Goal: Browse casually: Explore the website without a specific task or goal

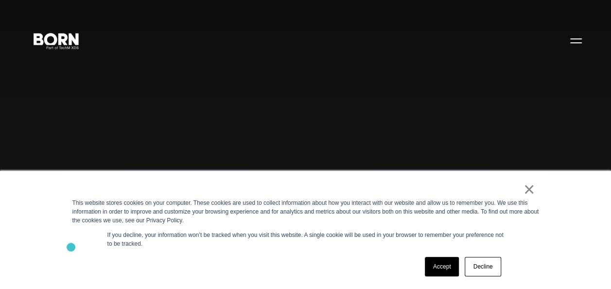
click at [71, 247] on div "× This website stores cookies on your computer. These cookies are used to colle…" at bounding box center [306, 230] width 486 height 118
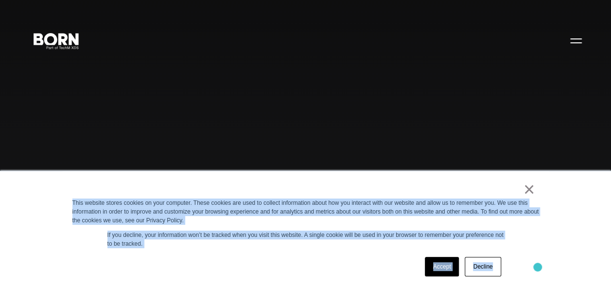
drag, startPoint x: 63, startPoint y: 199, endPoint x: 538, endPoint y: 267, distance: 479.5
click at [538, 267] on div "× This website stores cookies on your computer. These cookies are used to colle…" at bounding box center [306, 230] width 486 height 118
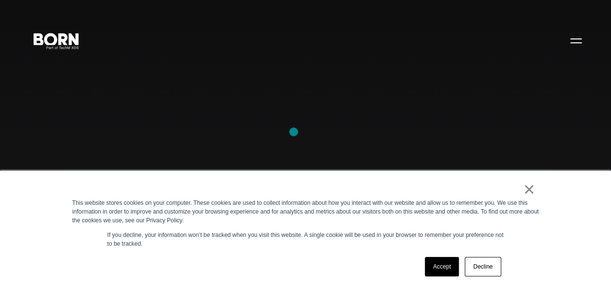
click at [293, 132] on div "Combining creative, content, and commerce to drive change. Imagine, build, and …" at bounding box center [305, 144] width 611 height 289
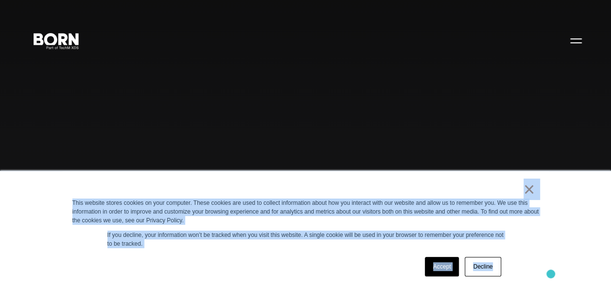
drag, startPoint x: 505, startPoint y: 185, endPoint x: 550, endPoint y: 273, distance: 99.7
click at [550, 273] on div "× This website stores cookies on your computer. These cookies are used to colle…" at bounding box center [305, 230] width 611 height 118
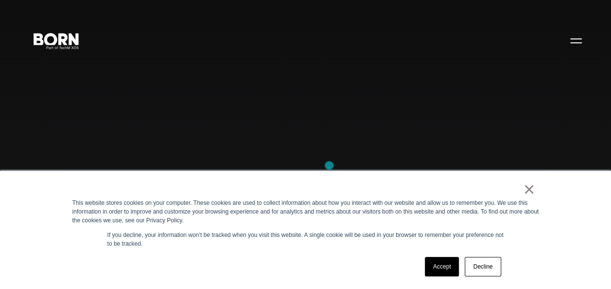
click at [329, 165] on div "Combining creative, content, and commerce to drive change. Imagine, build, and …" at bounding box center [305, 144] width 611 height 289
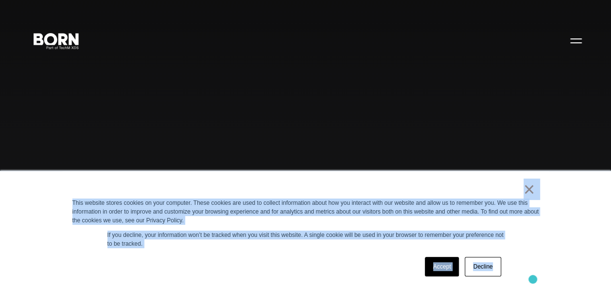
drag, startPoint x: 360, startPoint y: 180, endPoint x: 532, endPoint y: 278, distance: 198.0
click at [532, 278] on div "× This website stores cookies on your computer. These cookies are used to colle…" at bounding box center [306, 230] width 486 height 118
click at [368, 272] on div "Accept Decline" at bounding box center [287, 266] width 431 height 25
drag, startPoint x: 451, startPoint y: 188, endPoint x: 555, endPoint y: 263, distance: 128.4
click at [555, 263] on div "× This website stores cookies on your computer. These cookies are used to colle…" at bounding box center [305, 230] width 611 height 118
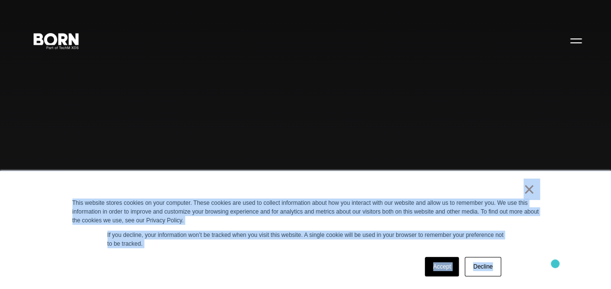
drag, startPoint x: 555, startPoint y: 263, endPoint x: 539, endPoint y: 246, distance: 23.4
click at [539, 246] on div "× This website stores cookies on your computer. These cookies are used to colle…" at bounding box center [306, 230] width 486 height 118
click at [250, 190] on div "×" at bounding box center [303, 192] width 462 height 14
drag, startPoint x: 277, startPoint y: 186, endPoint x: 500, endPoint y: 273, distance: 239.7
click at [500, 273] on div "× This website stores cookies on your computer. These cookies are used to colle…" at bounding box center [306, 230] width 486 height 118
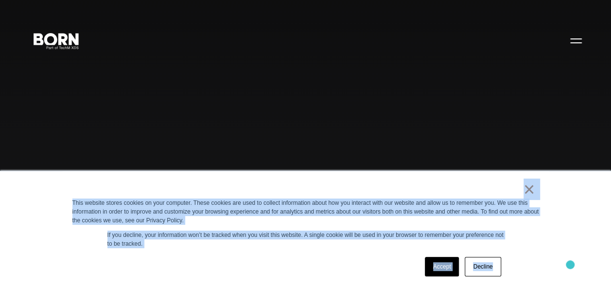
drag, startPoint x: 500, startPoint y: 273, endPoint x: 570, endPoint y: 264, distance: 70.6
click at [570, 264] on div "× This website stores cookies on your computer. These cookies are used to colle…" at bounding box center [305, 230] width 611 height 118
click at [287, 187] on div "×" at bounding box center [303, 192] width 462 height 14
drag, startPoint x: 287, startPoint y: 187, endPoint x: 526, endPoint y: 282, distance: 257.1
click at [526, 282] on div "× This website stores cookies on your computer. These cookies are used to colle…" at bounding box center [306, 230] width 486 height 118
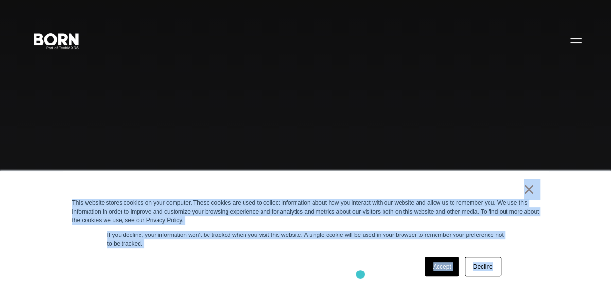
click at [359, 274] on div "Accept Decline" at bounding box center [287, 266] width 431 height 25
drag, startPoint x: 328, startPoint y: 190, endPoint x: 540, endPoint y: 263, distance: 224.1
click at [540, 263] on div "× This website stores cookies on your computer. These cookies are used to colle…" at bounding box center [306, 230] width 486 height 118
click at [359, 266] on div "Accept Decline" at bounding box center [287, 266] width 431 height 25
drag, startPoint x: 416, startPoint y: 189, endPoint x: 512, endPoint y: 273, distance: 127.4
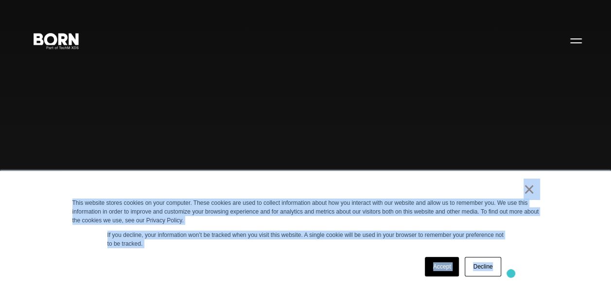
click at [512, 273] on div "× This website stores cookies on your computer. These cookies are used to colle…" at bounding box center [306, 230] width 486 height 118
click at [330, 265] on div "Accept Decline" at bounding box center [287, 266] width 431 height 25
drag, startPoint x: 284, startPoint y: 193, endPoint x: 509, endPoint y: 267, distance: 237.0
click at [509, 267] on div "× This website stores cookies on your computer. These cookies are used to colle…" at bounding box center [306, 230] width 486 height 118
click at [580, 222] on div "× This website stores cookies on your computer. These cookies are used to colle…" at bounding box center [305, 230] width 611 height 118
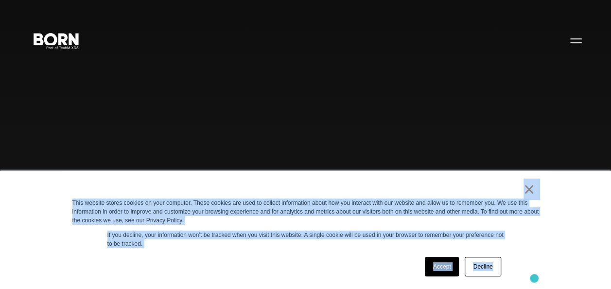
drag, startPoint x: 479, startPoint y: 182, endPoint x: 534, endPoint y: 278, distance: 110.5
click at [534, 278] on div "× This website stores cookies on your computer. These cookies are used to colle…" at bounding box center [306, 230] width 486 height 118
drag, startPoint x: 534, startPoint y: 278, endPoint x: 581, endPoint y: 270, distance: 47.3
click at [581, 270] on div "× This website stores cookies on your computer. These cookies are used to colle…" at bounding box center [305, 230] width 611 height 118
click at [554, 241] on div "× This website stores cookies on your computer. These cookies are used to colle…" at bounding box center [305, 230] width 611 height 118
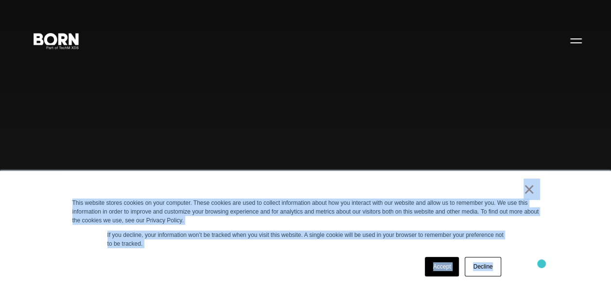
drag, startPoint x: 455, startPoint y: 195, endPoint x: 542, endPoint y: 264, distance: 111.3
click at [542, 264] on div "× This website stores cookies on your computer. These cookies are used to colle…" at bounding box center [306, 230] width 486 height 118
drag, startPoint x: 542, startPoint y: 264, endPoint x: 590, endPoint y: 260, distance: 48.2
click at [590, 260] on div "× This website stores cookies on your computer. These cookies are used to colle…" at bounding box center [305, 230] width 611 height 118
click at [527, 231] on div "× This website stores cookies on your computer. These cookies are used to colle…" at bounding box center [306, 230] width 486 height 118
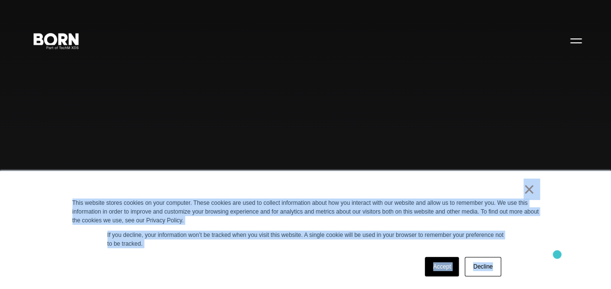
drag, startPoint x: 493, startPoint y: 185, endPoint x: 557, endPoint y: 254, distance: 94.5
click at [557, 254] on div "× This website stores cookies on your computer. These cookies are used to colle…" at bounding box center [305, 230] width 611 height 118
drag, startPoint x: 557, startPoint y: 254, endPoint x: 535, endPoint y: 260, distance: 22.8
click at [535, 260] on div "× This website stores cookies on your computer. These cookies are used to colle…" at bounding box center [306, 230] width 486 height 118
click at [339, 281] on div "× This website stores cookies on your computer. These cookies are used to colle…" at bounding box center [306, 230] width 486 height 118
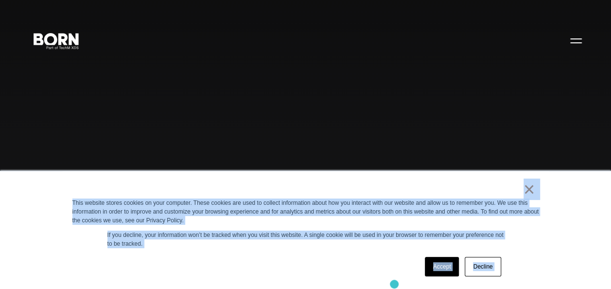
drag, startPoint x: 252, startPoint y: 198, endPoint x: 443, endPoint y: 313, distance: 222.9
click at [313, 253] on div "× This website stores cookies on your computer. These cookies are used to colle…" at bounding box center [306, 230] width 486 height 118
drag, startPoint x: 483, startPoint y: 184, endPoint x: 523, endPoint y: 263, distance: 89.1
click at [523, 263] on div "× This website stores cookies on your computer. These cookies are used to colle…" at bounding box center [306, 230] width 486 height 118
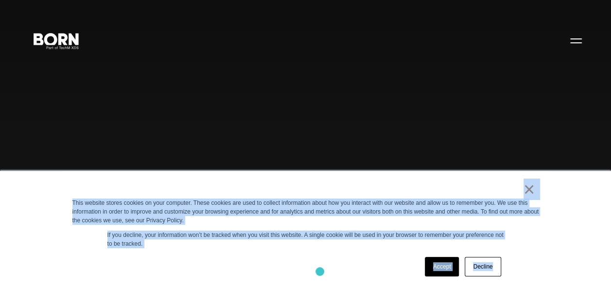
click at [320, 271] on div "Accept Decline" at bounding box center [287, 266] width 431 height 25
drag, startPoint x: 329, startPoint y: 173, endPoint x: 514, endPoint y: 271, distance: 209.0
click at [514, 271] on div "× This website stores cookies on your computer. These cookies are used to colle…" at bounding box center [306, 230] width 486 height 118
click at [350, 258] on div "Accept Decline" at bounding box center [287, 266] width 431 height 25
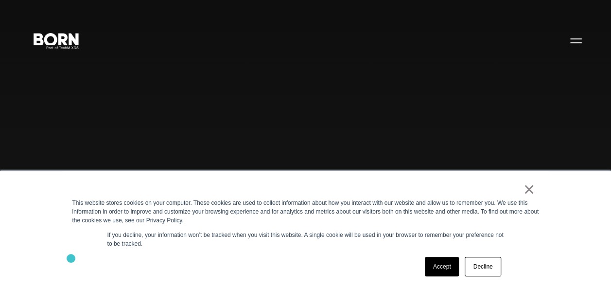
click at [71, 258] on div "× This website stores cookies on your computer. These cookies are used to colle…" at bounding box center [306, 230] width 486 height 118
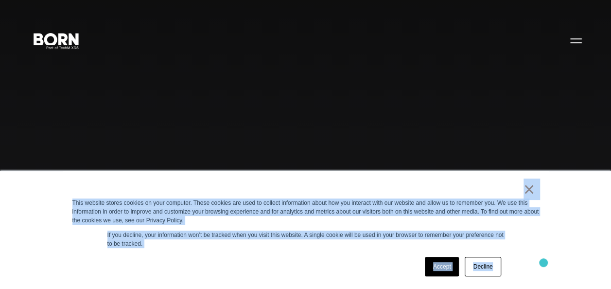
drag, startPoint x: 503, startPoint y: 185, endPoint x: 544, endPoint y: 262, distance: 87.6
click at [544, 262] on div "× This website stores cookies on your computer. These cookies are used to colle…" at bounding box center [306, 230] width 486 height 118
click at [234, 250] on div "× This website stores cookies on your computer. These cookies are used to colle…" at bounding box center [306, 230] width 486 height 118
drag, startPoint x: 442, startPoint y: 190, endPoint x: 608, endPoint y: 313, distance: 207.3
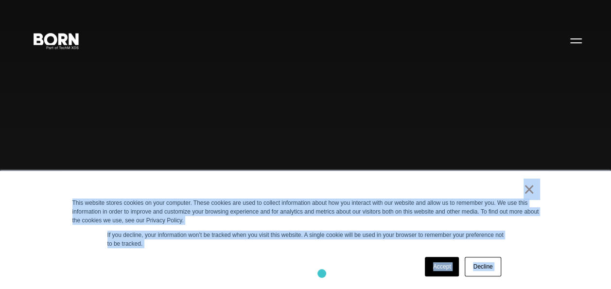
click at [310, 272] on div "Accept Decline" at bounding box center [287, 266] width 431 height 25
drag, startPoint x: 325, startPoint y: 184, endPoint x: 547, endPoint y: 294, distance: 248.8
click at [348, 263] on div "Accept Decline" at bounding box center [287, 266] width 431 height 25
drag, startPoint x: 418, startPoint y: 186, endPoint x: 585, endPoint y: 275, distance: 189.5
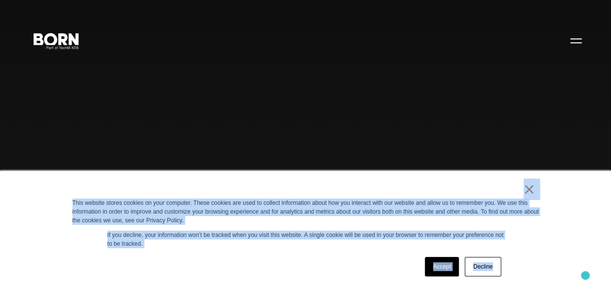
click at [585, 275] on div "× This website stores cookies on your computer. These cookies are used to colle…" at bounding box center [305, 230] width 611 height 118
click at [325, 259] on div "Accept Decline" at bounding box center [287, 266] width 431 height 25
drag, startPoint x: 326, startPoint y: 179, endPoint x: 506, endPoint y: 265, distance: 199.7
click at [506, 265] on div "× This website stores cookies on your computer. These cookies are used to colle…" at bounding box center [306, 230] width 486 height 118
click at [329, 288] on div "× This website stores cookies on your computer. These cookies are used to colle…" at bounding box center [306, 230] width 486 height 118
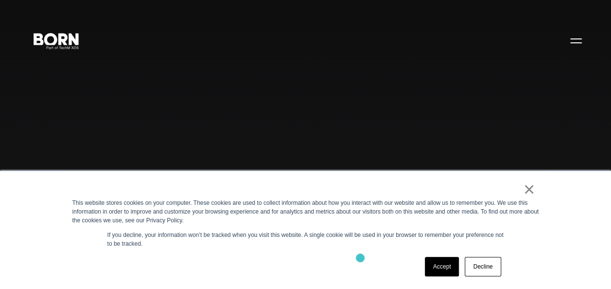
click at [360, 257] on div "Accept Decline" at bounding box center [287, 266] width 431 height 25
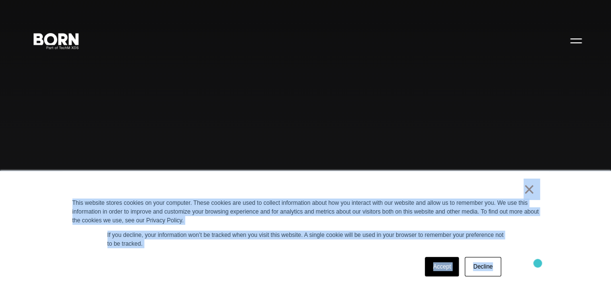
drag, startPoint x: 379, startPoint y: 190, endPoint x: 538, endPoint y: 263, distance: 174.6
click at [538, 263] on div "× This website stores cookies on your computer. These cookies are used to colle…" at bounding box center [306, 230] width 486 height 118
click at [298, 266] on div "Accept Decline" at bounding box center [287, 266] width 431 height 25
drag, startPoint x: 362, startPoint y: 189, endPoint x: 497, endPoint y: 283, distance: 164.4
click at [497, 283] on div "× This website stores cookies on your computer. These cookies are used to colle…" at bounding box center [306, 230] width 486 height 118
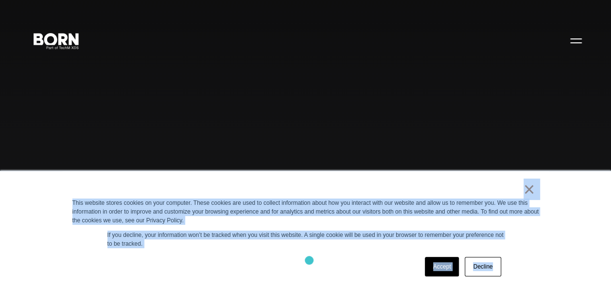
click at [308, 258] on div "Accept Decline" at bounding box center [287, 266] width 431 height 25
drag, startPoint x: 435, startPoint y: 188, endPoint x: 534, endPoint y: 259, distance: 121.5
click at [534, 259] on div "× This website stores cookies on your computer. These cookies are used to colle…" at bounding box center [306, 230] width 486 height 118
click at [306, 266] on div "Accept Decline" at bounding box center [287, 266] width 431 height 25
drag, startPoint x: 278, startPoint y: 179, endPoint x: 531, endPoint y: 270, distance: 269.4
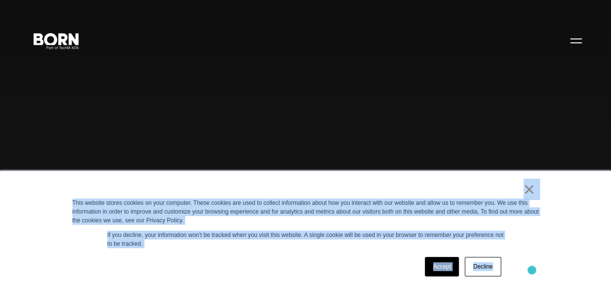
click at [531, 270] on div "× This website stores cookies on your computer. These cookies are used to colle…" at bounding box center [306, 230] width 486 height 118
click at [315, 257] on div "Accept Decline" at bounding box center [287, 266] width 431 height 25
drag, startPoint x: 322, startPoint y: 181, endPoint x: 548, endPoint y: 288, distance: 250.8
click at [548, 288] on div "× This website stores cookies on your computer. These cookies are used to colle…" at bounding box center [305, 230] width 611 height 118
click at [333, 260] on div "Accept Decline" at bounding box center [287, 266] width 431 height 25
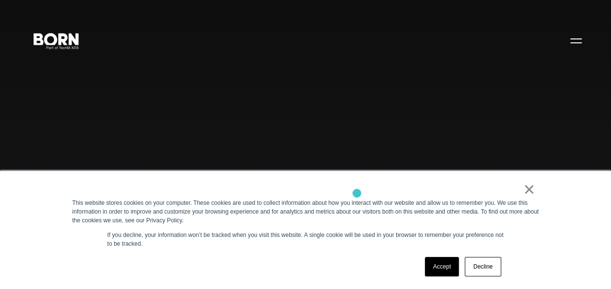
click at [357, 193] on div "×" at bounding box center [303, 192] width 462 height 14
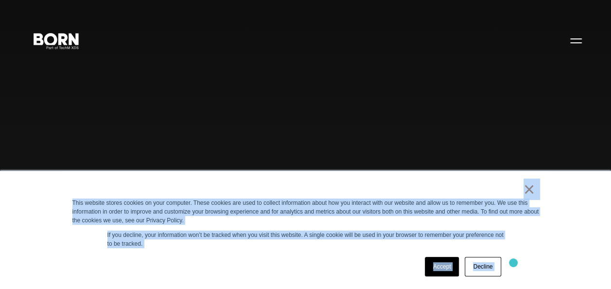
drag, startPoint x: 357, startPoint y: 193, endPoint x: 513, endPoint y: 262, distance: 171.2
click at [513, 262] on div "× This website stores cookies on your computer. These cookies are used to colle…" at bounding box center [306, 230] width 486 height 118
click at [368, 263] on div "Accept Decline" at bounding box center [287, 266] width 431 height 25
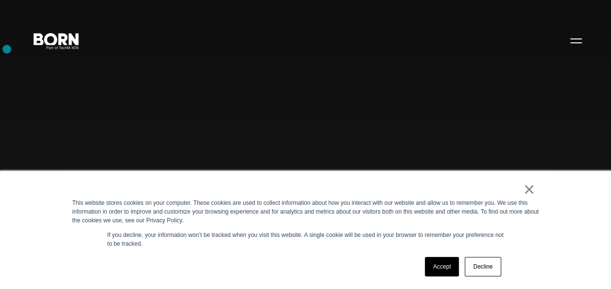
click at [7, 49] on div "Combining creative, content, and commerce to drive change. Imagine, build, and …" at bounding box center [305, 144] width 611 height 289
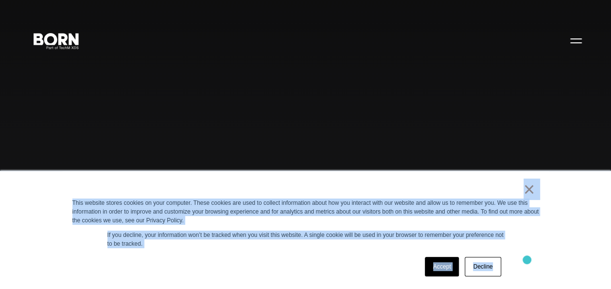
drag, startPoint x: 428, startPoint y: 196, endPoint x: 527, endPoint y: 259, distance: 116.7
click at [527, 259] on div "× This website stores cookies on your computer. These cookies are used to colle…" at bounding box center [306, 230] width 486 height 118
click at [389, 262] on div "Accept Decline" at bounding box center [287, 266] width 431 height 25
drag, startPoint x: 501, startPoint y: 189, endPoint x: 588, endPoint y: 312, distance: 150.8
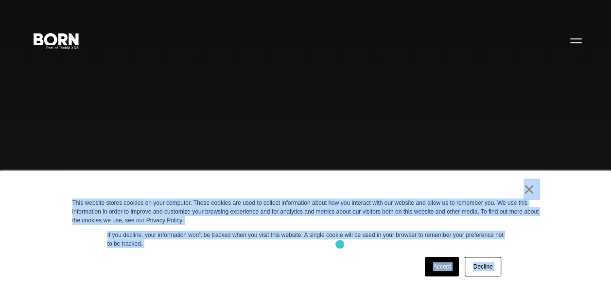
click at [339, 244] on p "If you decline, your information won’t be tracked when you visit this website. …" at bounding box center [305, 238] width 396 height 17
drag, startPoint x: 511, startPoint y: 190, endPoint x: 573, endPoint y: 313, distance: 137.5
drag, startPoint x: 573, startPoint y: 313, endPoint x: 565, endPoint y: 197, distance: 116.3
click at [565, 197] on div "× This website stores cookies on your computer. These cookies are used to colle…" at bounding box center [305, 230] width 611 height 118
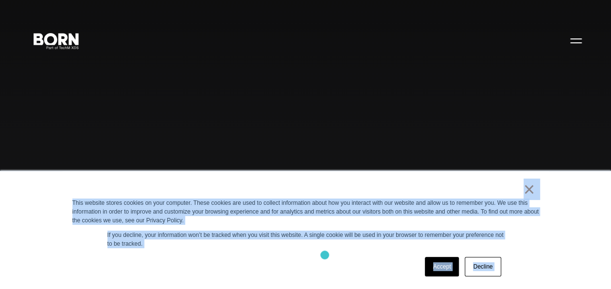
click at [325, 255] on div "Accept Decline" at bounding box center [287, 266] width 431 height 25
drag, startPoint x: 379, startPoint y: 192, endPoint x: 524, endPoint y: 272, distance: 165.7
click at [524, 272] on div "× This website stores cookies on your computer. These cookies are used to colle…" at bounding box center [306, 230] width 486 height 118
click at [353, 271] on div "Accept Decline" at bounding box center [287, 266] width 431 height 25
drag, startPoint x: 410, startPoint y: 193, endPoint x: 509, endPoint y: 272, distance: 126.5
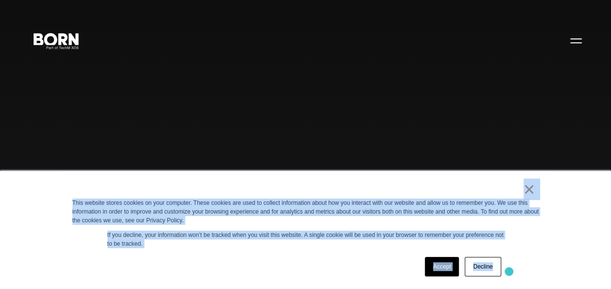
click at [509, 272] on div "× This website stores cookies on your computer. These cookies are used to colle…" at bounding box center [306, 230] width 486 height 118
click at [322, 265] on div "Accept Decline" at bounding box center [287, 266] width 431 height 25
drag, startPoint x: 335, startPoint y: 182, endPoint x: 510, endPoint y: 281, distance: 201.4
click at [510, 281] on div "× This website stores cookies on your computer. These cookies are used to colle…" at bounding box center [306, 230] width 486 height 118
click at [331, 253] on div "× This website stores cookies on your computer. These cookies are used to colle…" at bounding box center [306, 230] width 486 height 118
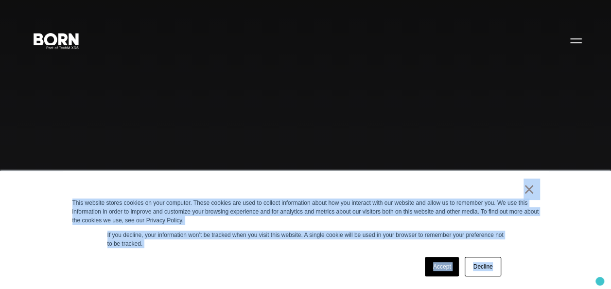
drag, startPoint x: 422, startPoint y: 187, endPoint x: 600, endPoint y: 283, distance: 202.3
click at [600, 283] on div "× This website stores cookies on your computer. These cookies are used to colle…" at bounding box center [305, 230] width 611 height 118
click at [299, 271] on div "Accept Decline" at bounding box center [287, 266] width 431 height 25
drag, startPoint x: 395, startPoint y: 194, endPoint x: 581, endPoint y: 256, distance: 195.4
click at [581, 256] on div "× This website stores cookies on your computer. These cookies are used to colle…" at bounding box center [305, 230] width 611 height 118
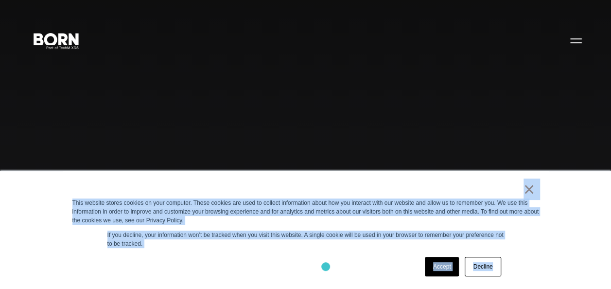
click at [325, 266] on div "Accept Decline" at bounding box center [287, 266] width 431 height 25
drag, startPoint x: 439, startPoint y: 201, endPoint x: 602, endPoint y: 259, distance: 173.3
click at [602, 259] on div "× This website stores cookies on your computer. These cookies are used to colle…" at bounding box center [305, 230] width 611 height 118
click at [333, 262] on div "Accept Decline" at bounding box center [287, 266] width 431 height 25
drag, startPoint x: 350, startPoint y: 196, endPoint x: 505, endPoint y: 266, distance: 170.5
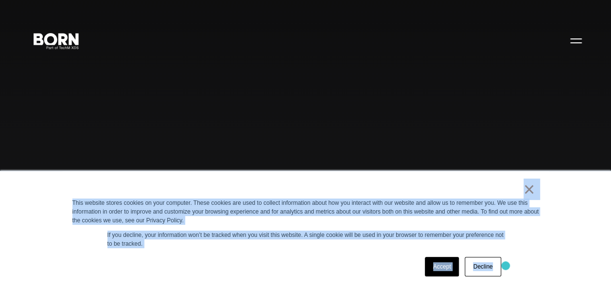
click at [505, 266] on div "× This website stores cookies on your computer. These cookies are used to colle…" at bounding box center [306, 230] width 486 height 118
drag, startPoint x: 505, startPoint y: 266, endPoint x: 515, endPoint y: 266, distance: 9.7
click at [515, 266] on div "× This website stores cookies on your computer. These cookies are used to colle…" at bounding box center [306, 230] width 486 height 118
click at [296, 266] on div "Accept Decline" at bounding box center [287, 266] width 431 height 25
drag, startPoint x: 319, startPoint y: 188, endPoint x: 520, endPoint y: 274, distance: 218.9
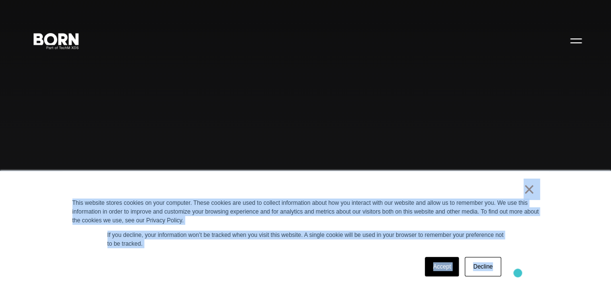
click at [520, 274] on div "× This website stores cookies on your computer. These cookies are used to colle…" at bounding box center [306, 230] width 486 height 118
click at [516, 275] on div "× This website stores cookies on your computer. These cookies are used to colle…" at bounding box center [306, 230] width 486 height 118
click at [576, 277] on div "× This website stores cookies on your computer. These cookies are used to colle…" at bounding box center [305, 230] width 611 height 118
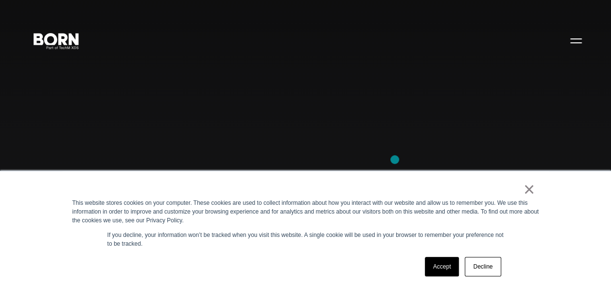
click at [394, 159] on div "Combining creative, content, and commerce to drive change. Imagine, build, and …" at bounding box center [305, 144] width 611 height 289
click at [31, 131] on div "Combining creative, content, and commerce to drive change. Imagine, build, and …" at bounding box center [305, 144] width 611 height 289
click at [105, 123] on div "Combining creative, content, and commerce to drive change. Imagine, build, and …" at bounding box center [305, 144] width 611 height 289
click at [95, 141] on div "Combining creative, content, and commerce to drive change. Imagine, build, and …" at bounding box center [305, 144] width 611 height 289
click at [99, 185] on div "×" at bounding box center [303, 192] width 462 height 14
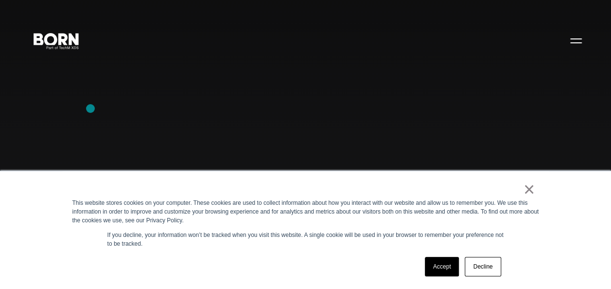
click at [90, 108] on div "Combining creative, content, and commerce to drive change. Imagine, build, and …" at bounding box center [305, 144] width 611 height 289
click at [35, 156] on div "Combining creative, content, and commerce to drive change. Imagine, build, and …" at bounding box center [305, 144] width 611 height 289
